Goal: Information Seeking & Learning: Learn about a topic

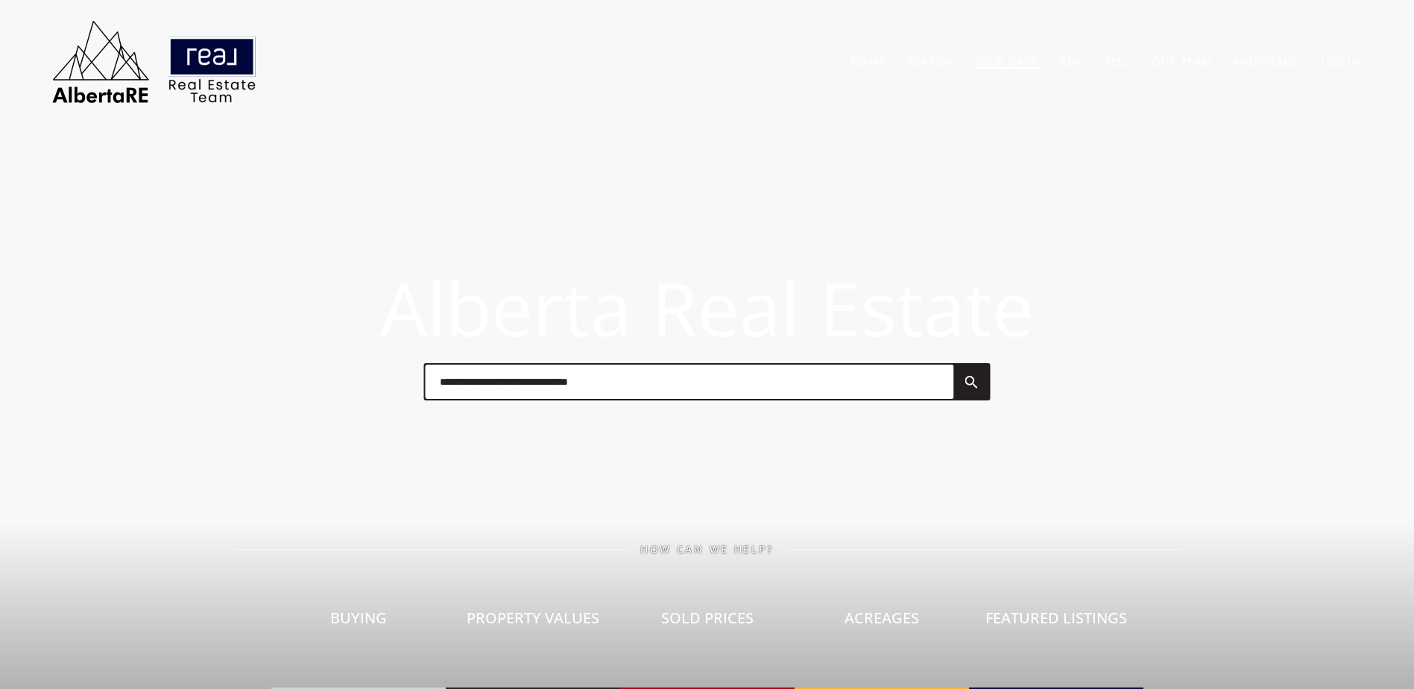
click at [987, 60] on link "Sold Data" at bounding box center [1006, 61] width 63 height 14
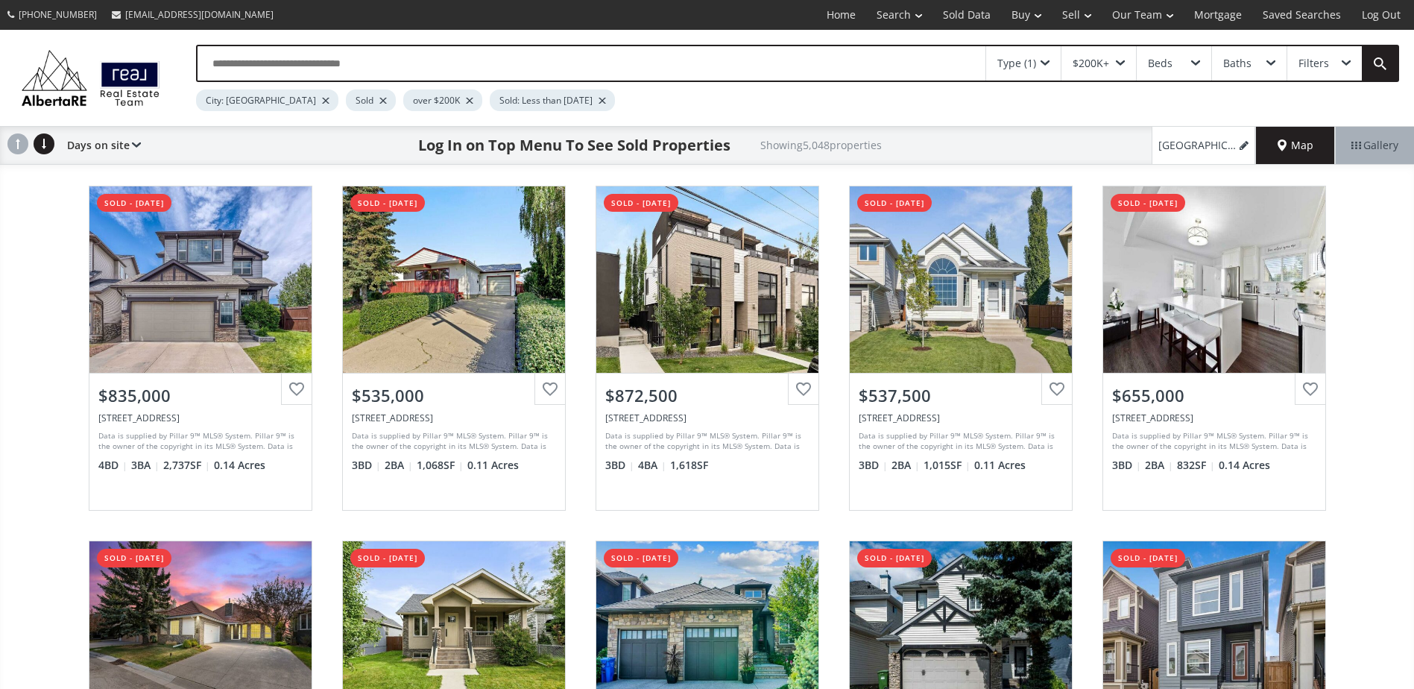
click at [380, 98] on div at bounding box center [383, 101] width 7 height 6
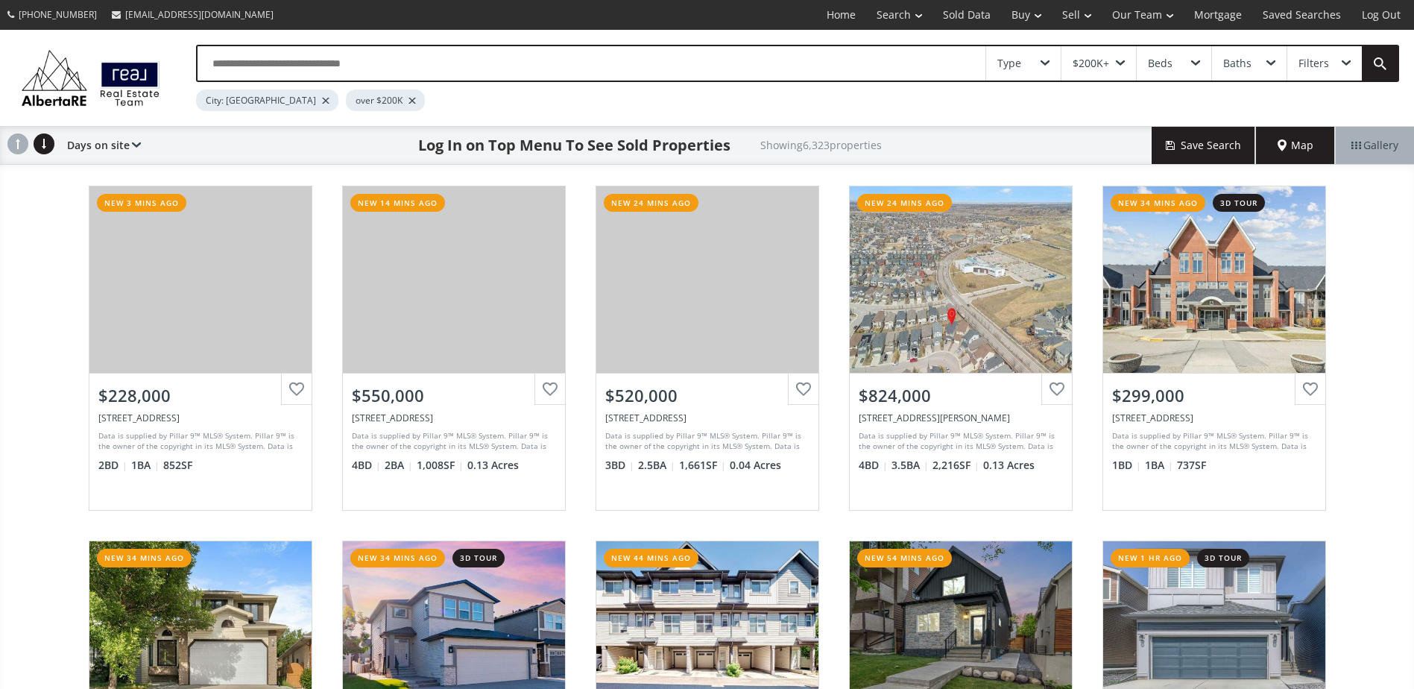
click at [43, 267] on div "14 Avenue SW Calgary AB T2R 1H4 new 3 mins ago View Photos & Details $228,000 3…" at bounding box center [707, 526] width 1414 height 711
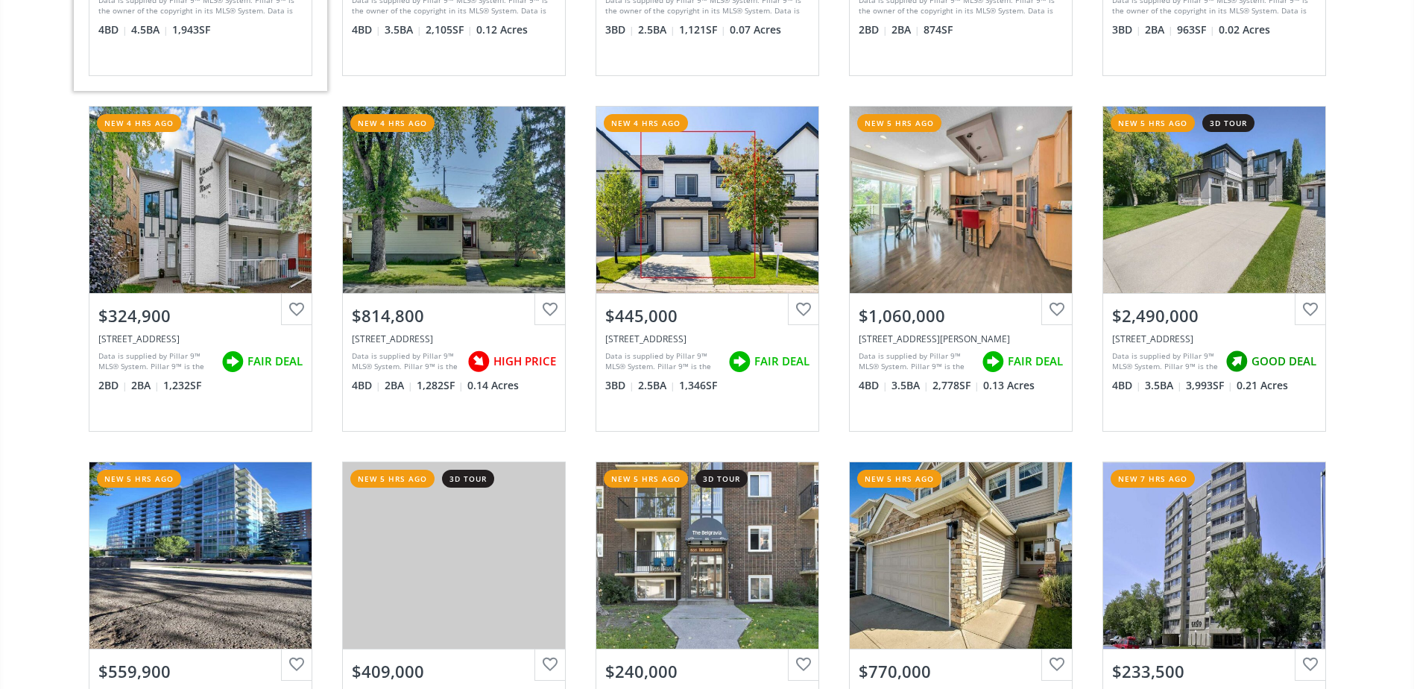
scroll to position [2237, 0]
